Goal: Transaction & Acquisition: Purchase product/service

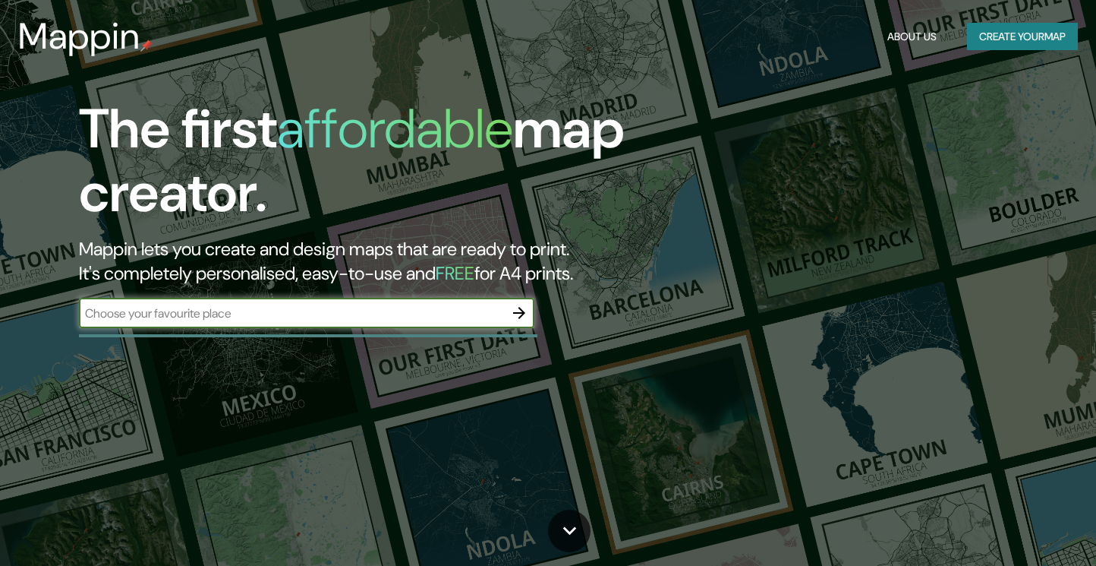
click at [269, 314] on input "text" at bounding box center [291, 312] width 425 height 17
type input "india"
click at [520, 310] on icon "button" at bounding box center [519, 313] width 18 height 18
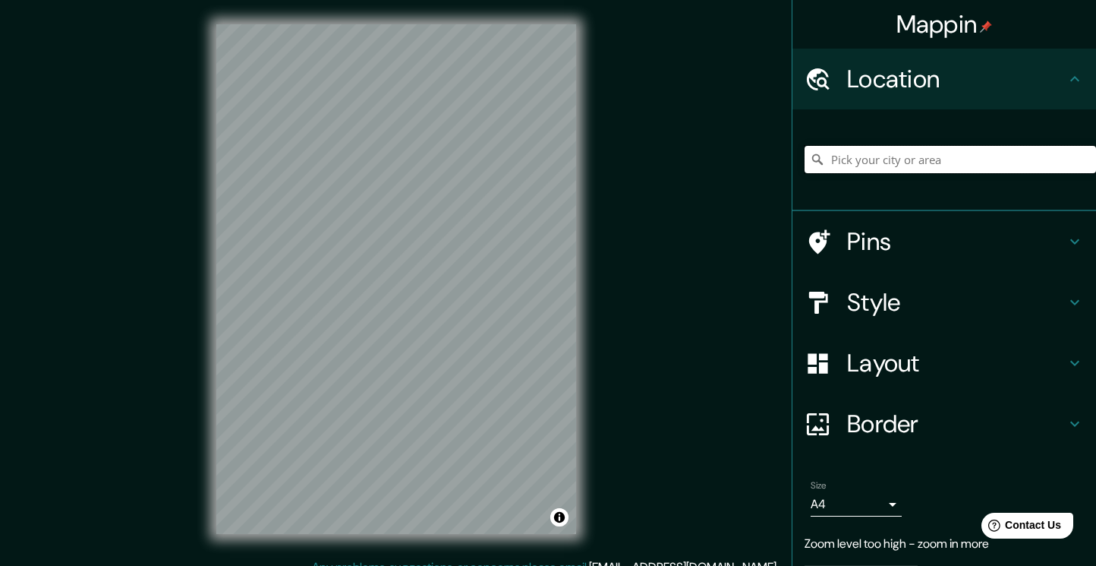
click at [902, 151] on input "Pick your city or area" at bounding box center [951, 159] width 292 height 27
click at [437, 276] on div at bounding box center [436, 279] width 12 height 12
drag, startPoint x: 437, startPoint y: 276, endPoint x: 437, endPoint y: 319, distance: 42.5
click at [437, 319] on div at bounding box center [436, 323] width 12 height 12
click at [396, 244] on div at bounding box center [396, 249] width 12 height 12
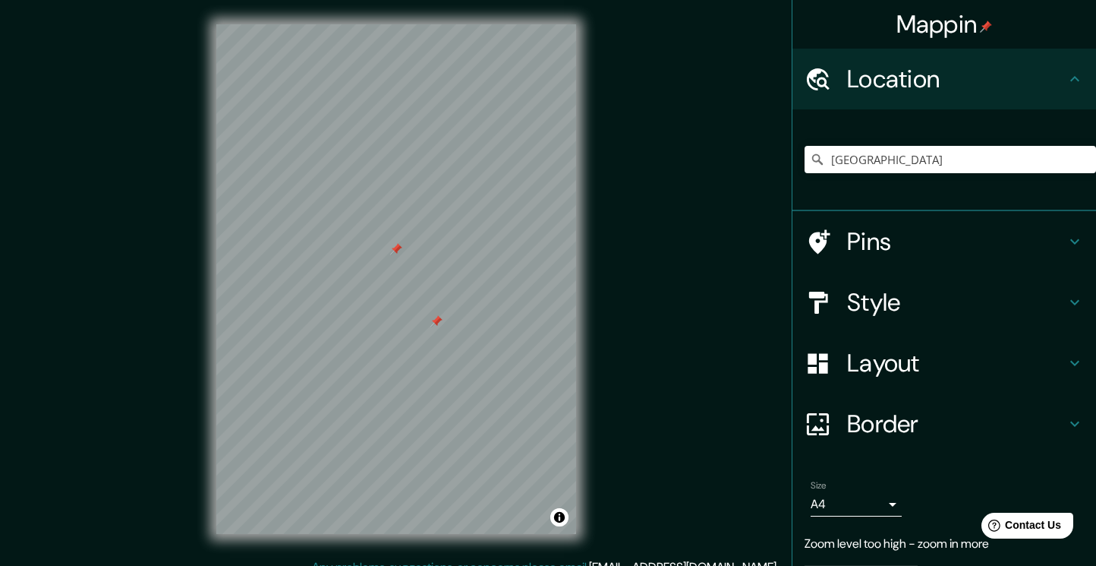
click at [396, 244] on div at bounding box center [396, 249] width 12 height 12
click at [437, 320] on div at bounding box center [436, 321] width 12 height 12
click at [443, 312] on div at bounding box center [443, 314] width 12 height 12
click at [854, 161] on input "[GEOGRAPHIC_DATA]" at bounding box center [951, 159] width 292 height 27
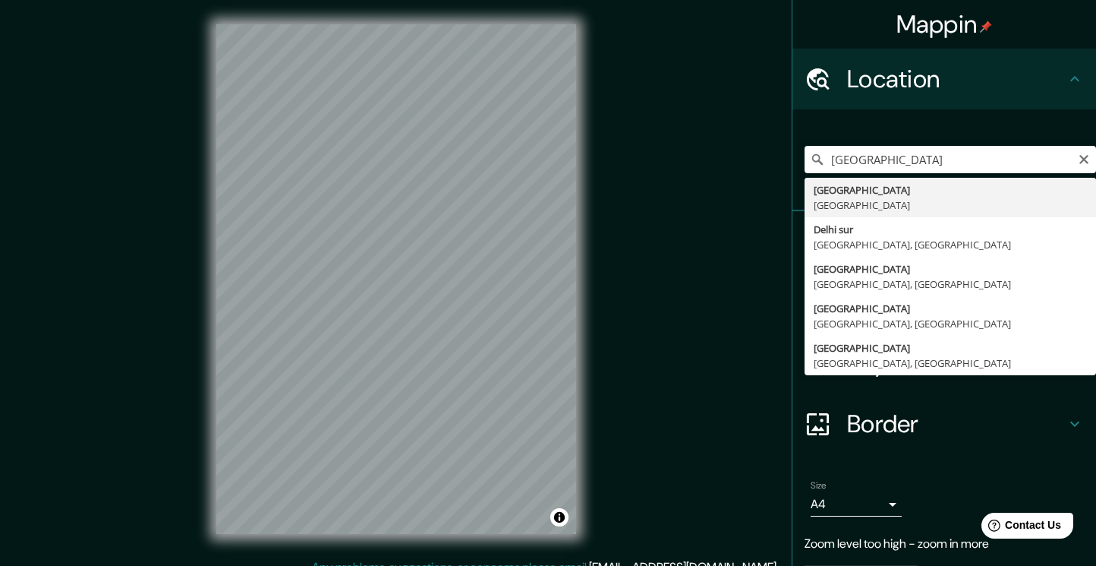
type input "[GEOGRAPHIC_DATA], [GEOGRAPHIC_DATA]"
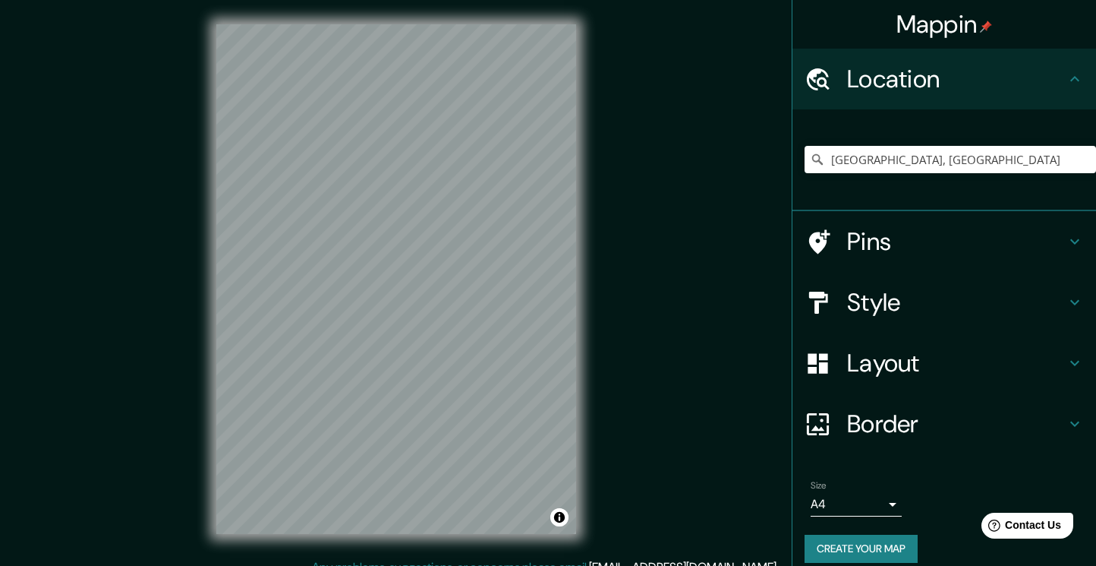
click at [847, 245] on div at bounding box center [826, 242] width 43 height 27
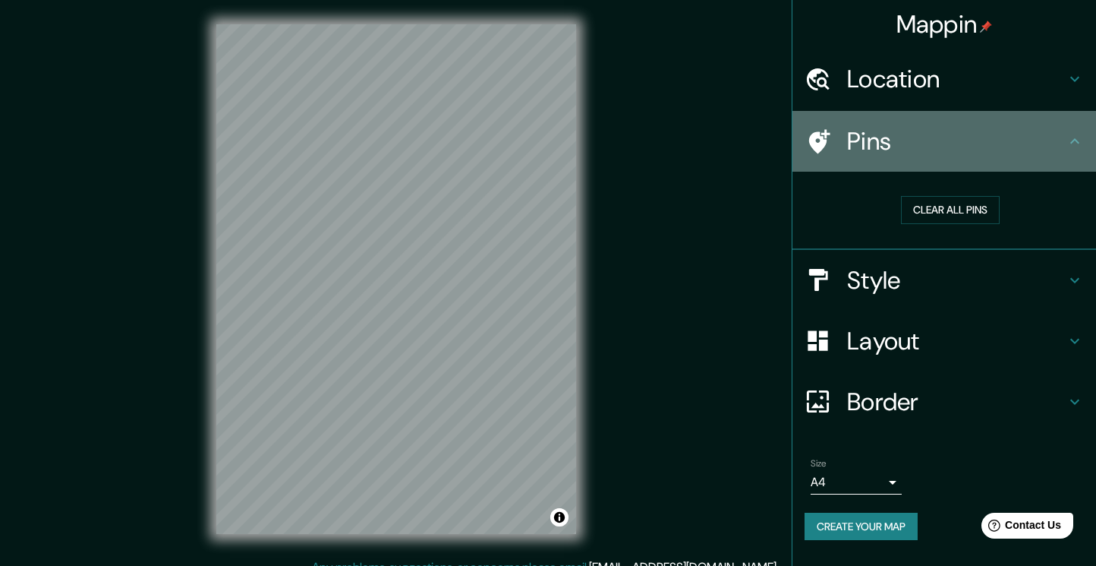
click at [859, 150] on h4 "Pins" at bounding box center [956, 141] width 219 height 30
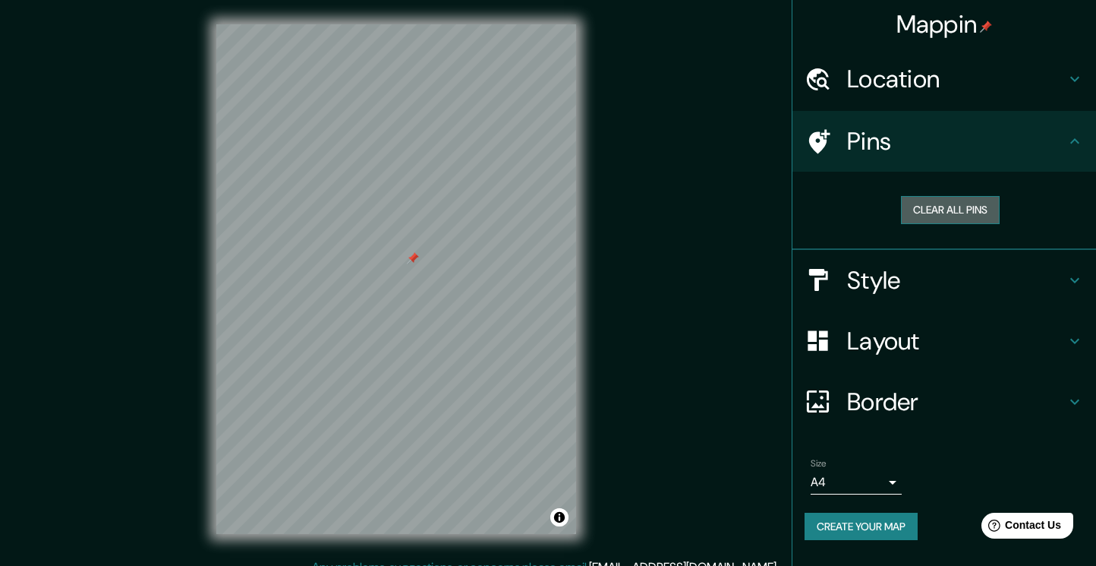
click at [954, 203] on button "Clear all pins" at bounding box center [950, 210] width 99 height 28
click at [911, 281] on h4 "Style" at bounding box center [956, 280] width 219 height 30
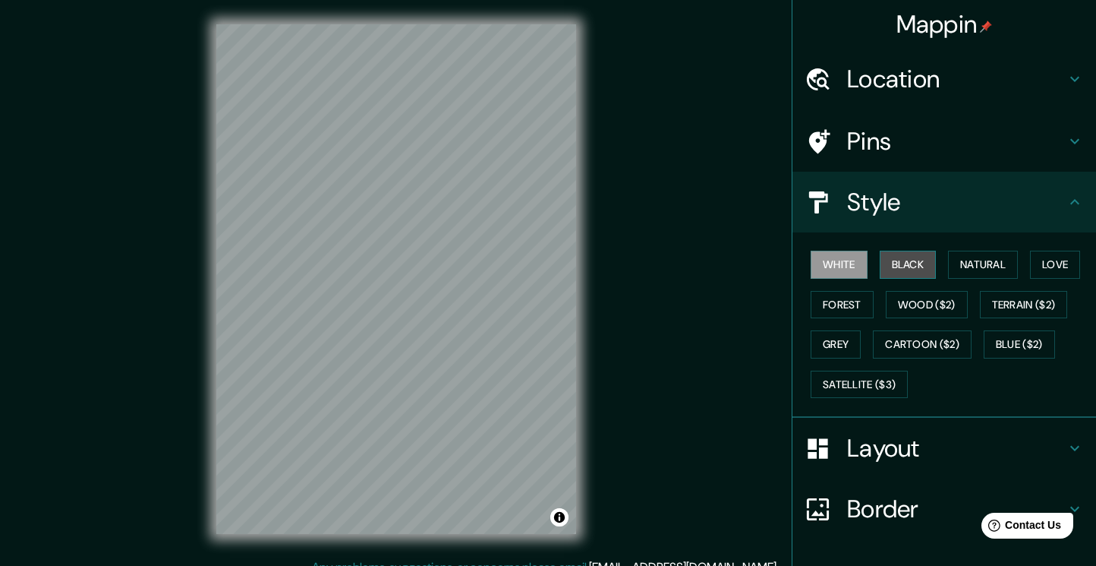
click at [907, 252] on button "Black" at bounding box center [908, 265] width 57 height 28
click at [995, 265] on button "Natural" at bounding box center [983, 265] width 70 height 28
click at [837, 265] on button "White" at bounding box center [839, 265] width 57 height 28
click at [941, 306] on button "Wood ($2)" at bounding box center [927, 305] width 82 height 28
click at [842, 258] on button "White" at bounding box center [839, 265] width 57 height 28
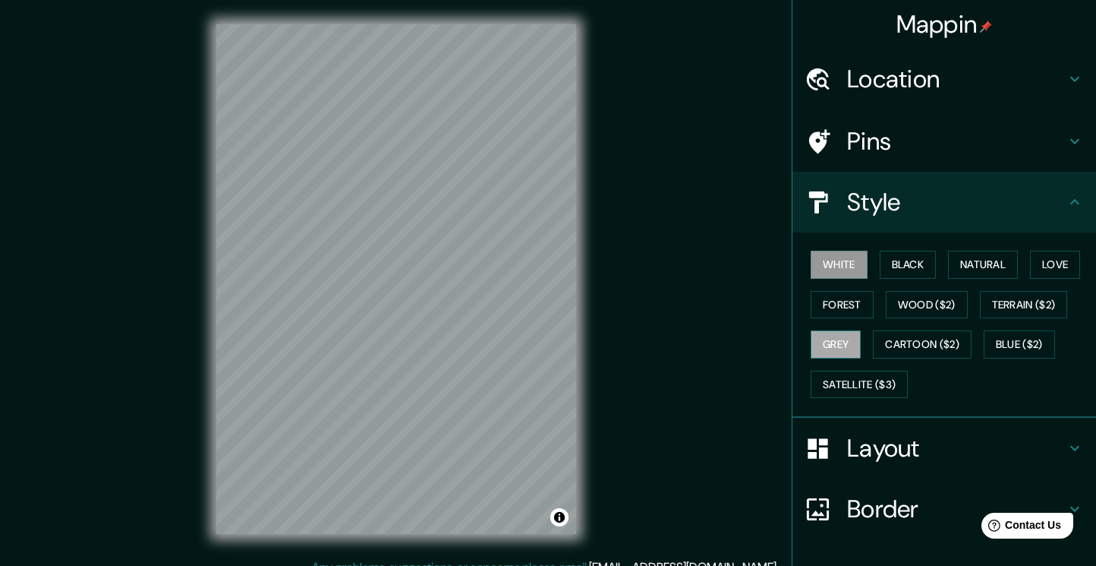
click at [848, 346] on button "Grey" at bounding box center [836, 344] width 50 height 28
click at [846, 305] on button "Forest" at bounding box center [842, 305] width 63 height 28
click at [834, 348] on button "Grey" at bounding box center [836, 344] width 50 height 28
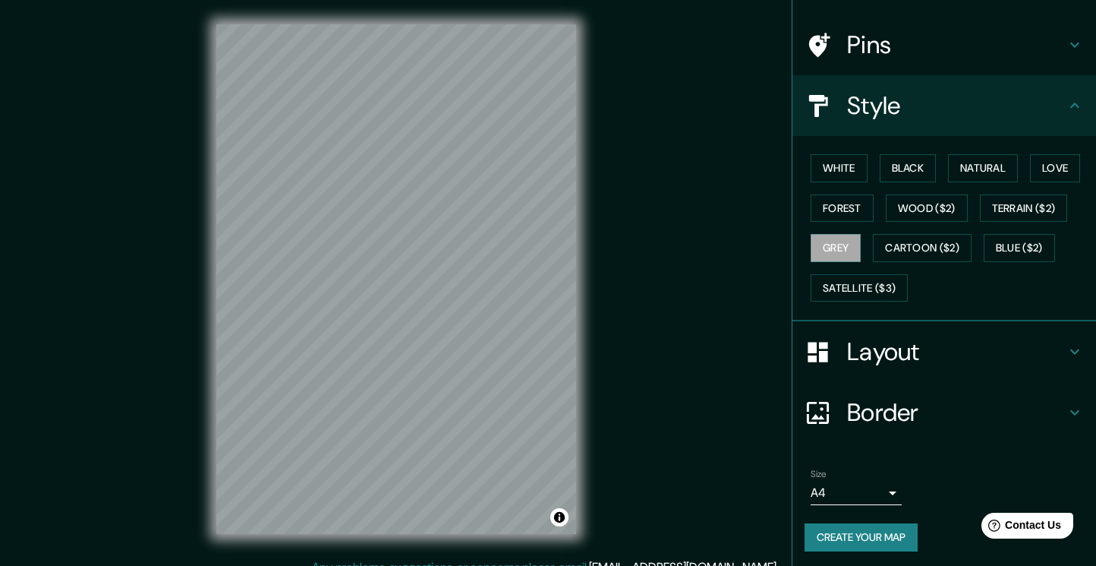
scroll to position [99, 0]
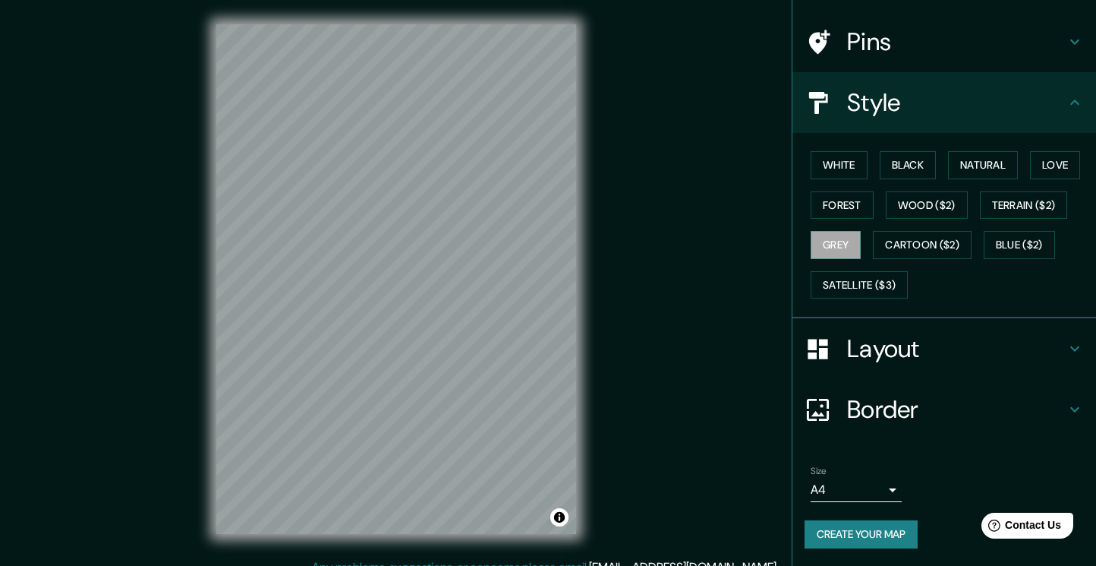
click at [903, 356] on h4 "Layout" at bounding box center [956, 348] width 219 height 30
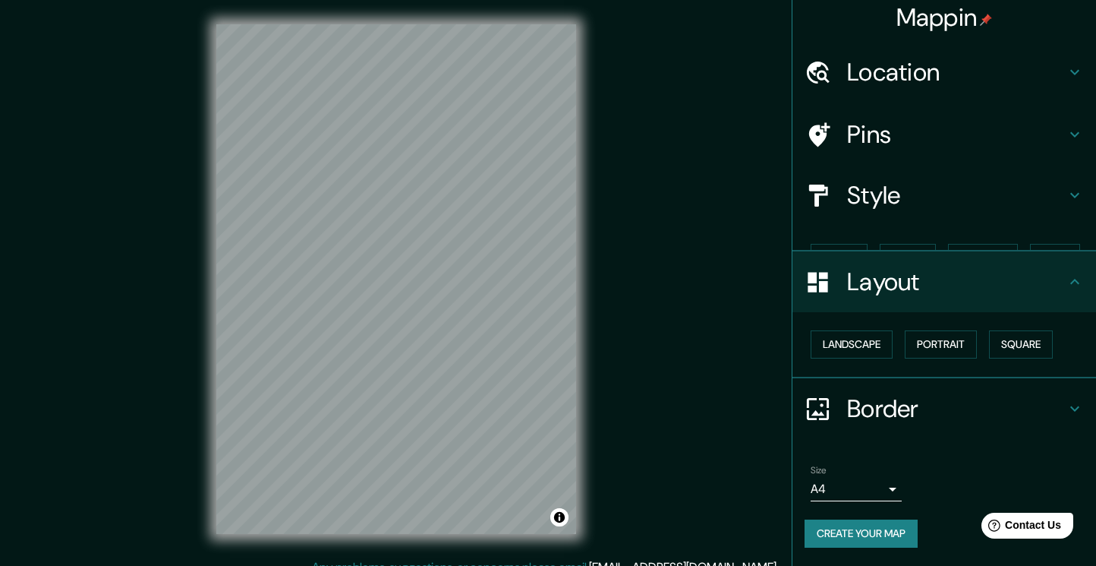
scroll to position [0, 0]
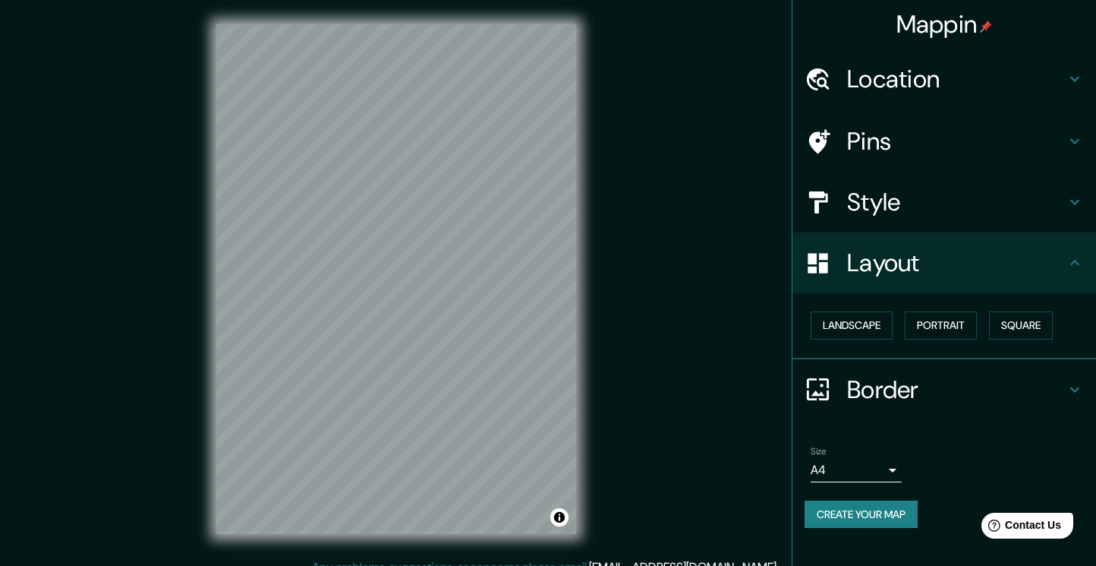
click at [895, 391] on h4 "Border" at bounding box center [956, 389] width 219 height 30
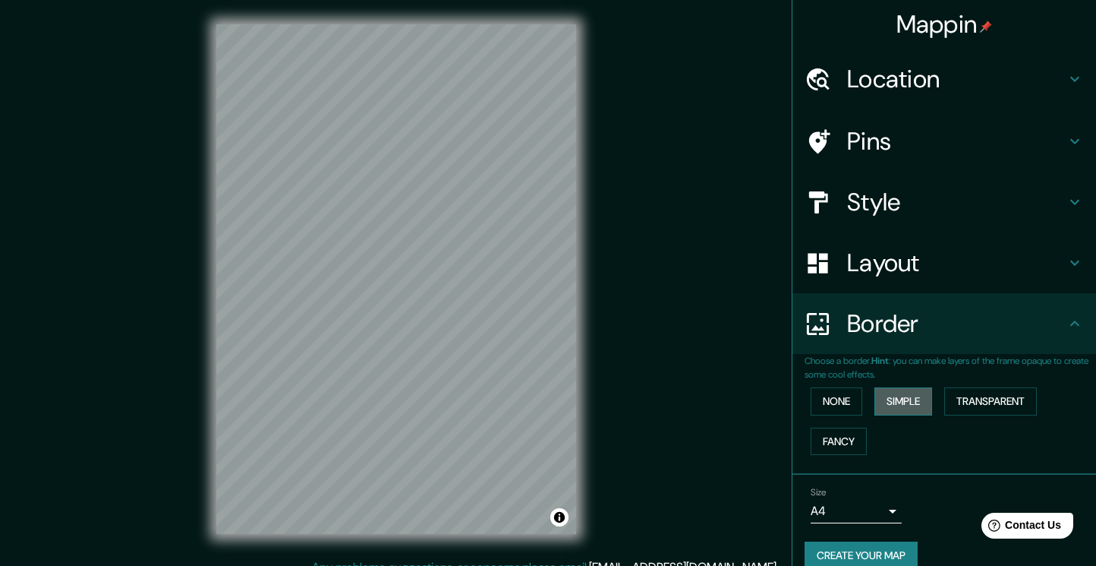
click at [919, 403] on button "Simple" at bounding box center [904, 401] width 58 height 28
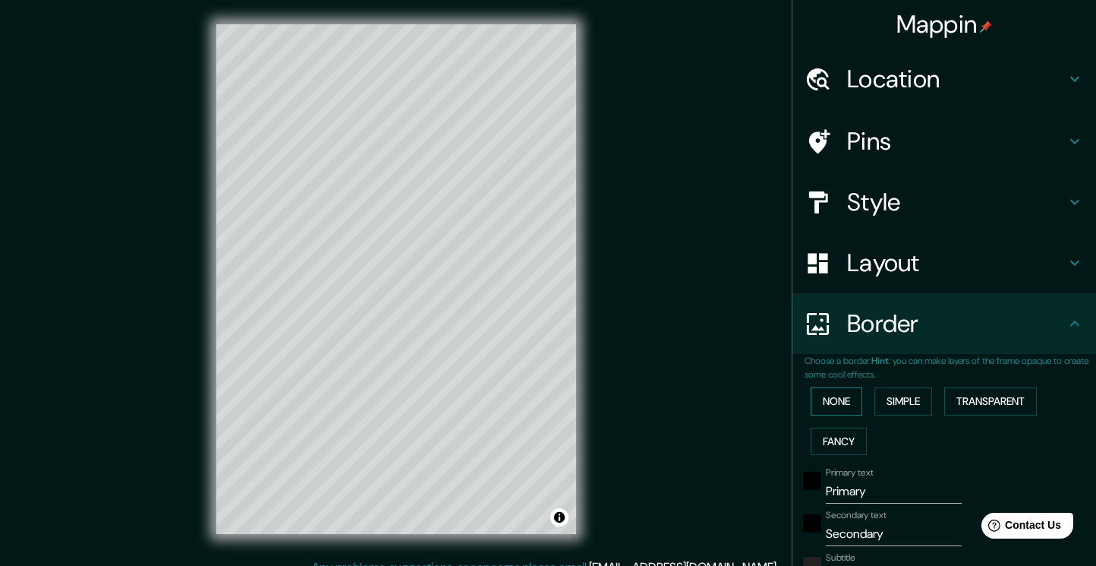
click at [842, 401] on button "None" at bounding box center [837, 401] width 52 height 28
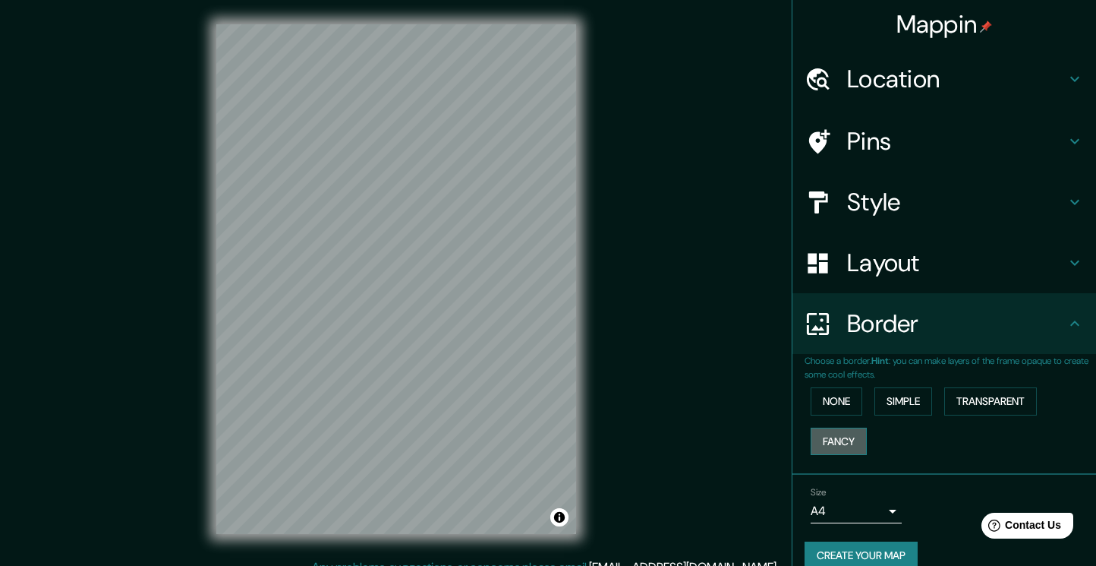
click at [838, 439] on button "Fancy" at bounding box center [839, 441] width 56 height 28
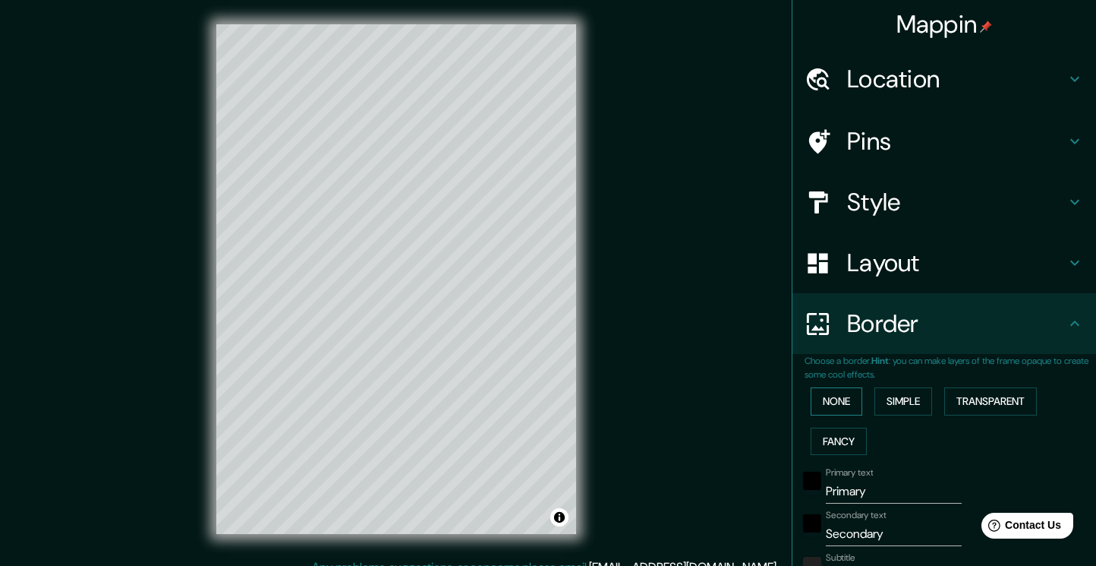
click at [835, 408] on button "None" at bounding box center [837, 401] width 52 height 28
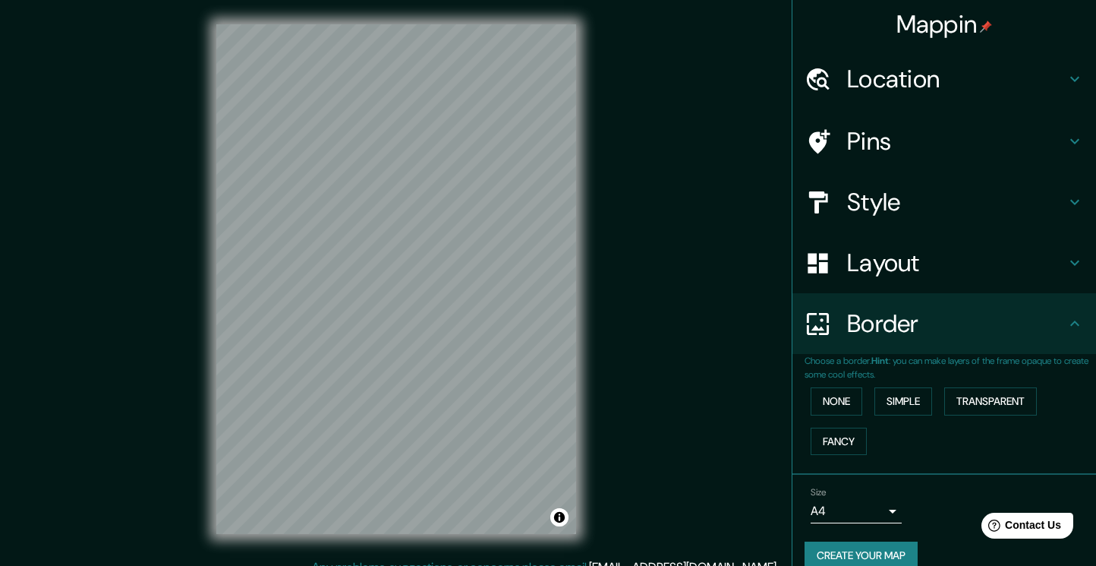
click at [894, 138] on h4 "Pins" at bounding box center [956, 141] width 219 height 30
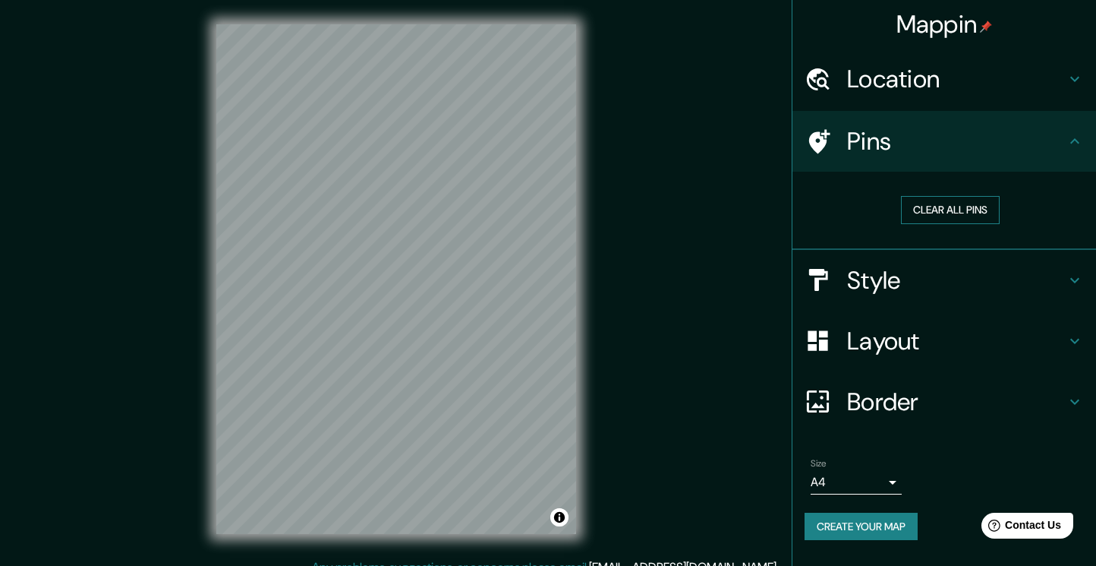
click at [931, 210] on button "Clear all pins" at bounding box center [950, 210] width 99 height 28
